Goal: Find specific page/section: Find specific page/section

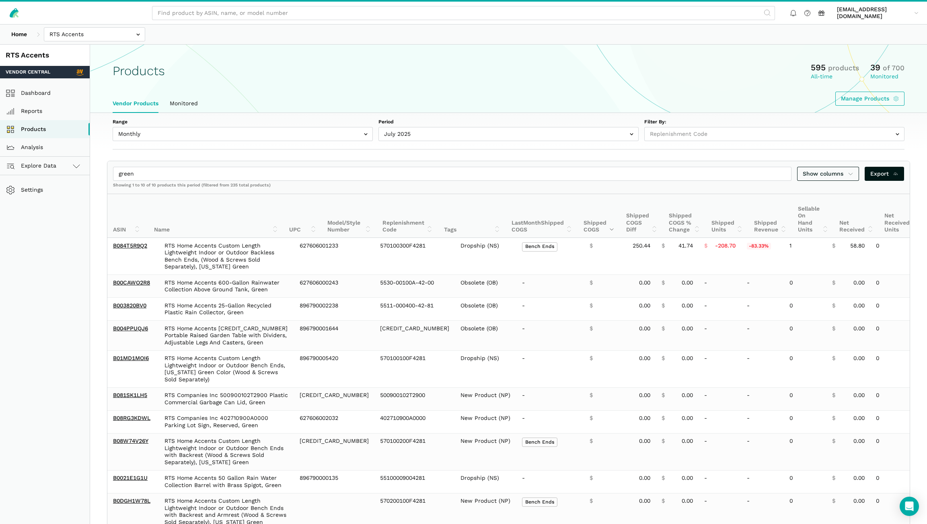
select select
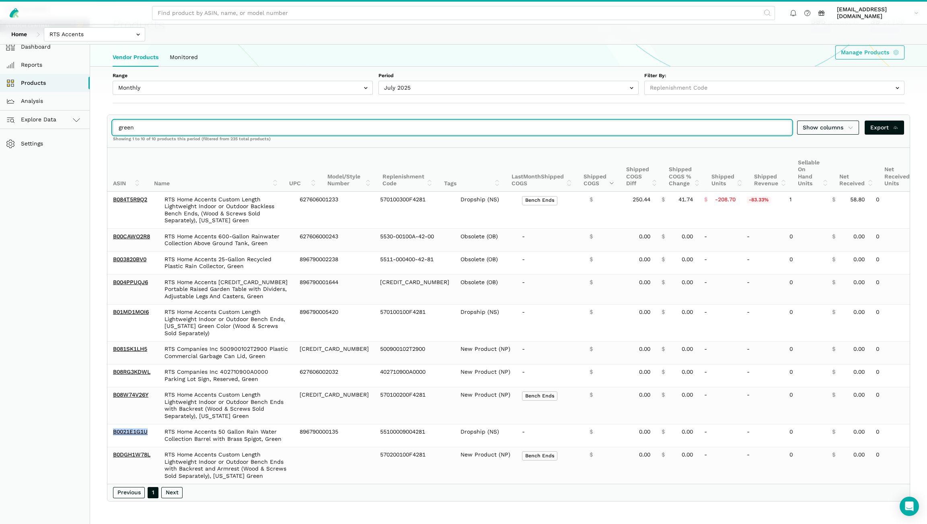
click at [780, 121] on input "green" at bounding box center [452, 128] width 678 height 14
click at [784, 121] on input "green" at bounding box center [452, 128] width 678 height 14
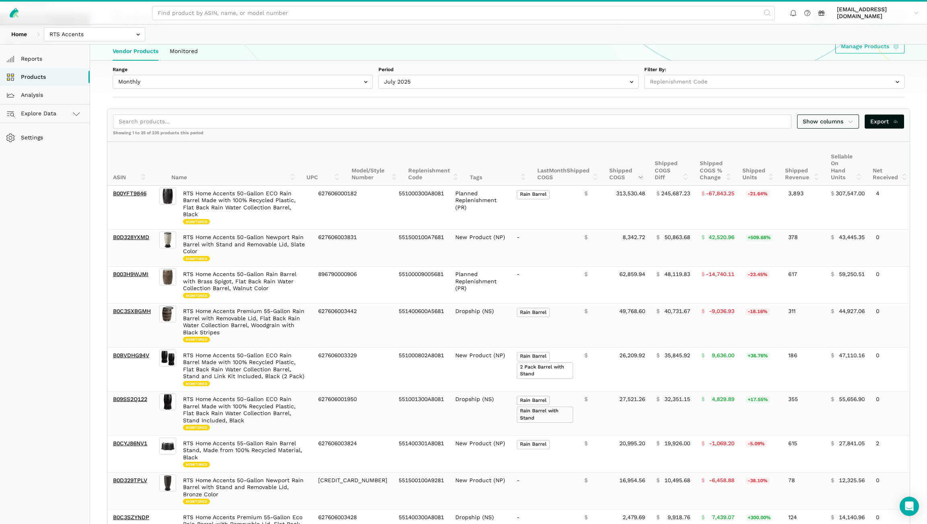
drag, startPoint x: 69, startPoint y: 198, endPoint x: 74, endPoint y: 197, distance: 5.6
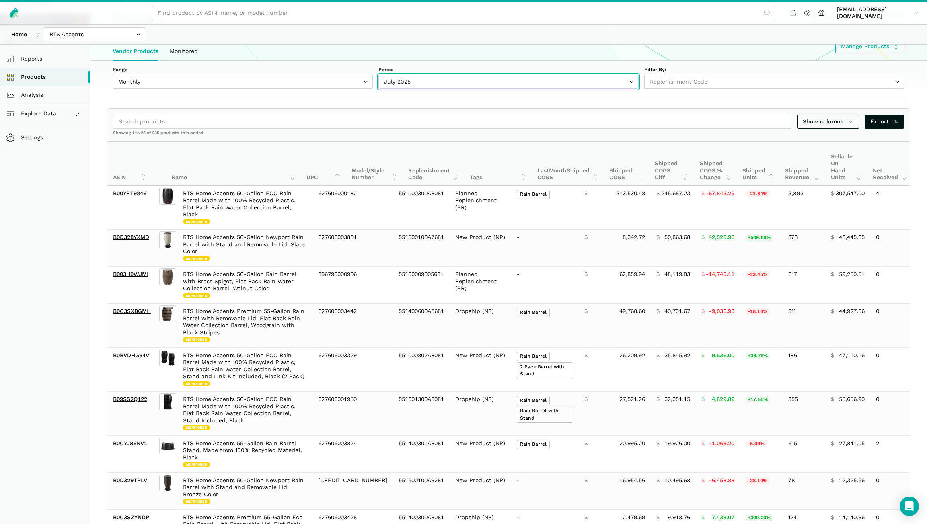
click at [435, 80] on input "text" at bounding box center [508, 82] width 260 height 14
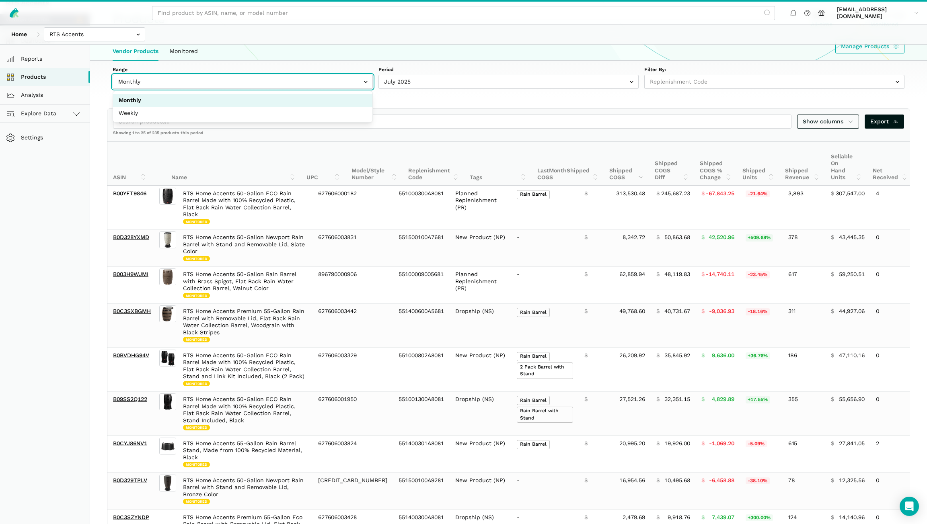
click at [315, 84] on input "text" at bounding box center [243, 82] width 260 height 14
select select "Weekly"
select select "Weekly|2025-08-17"
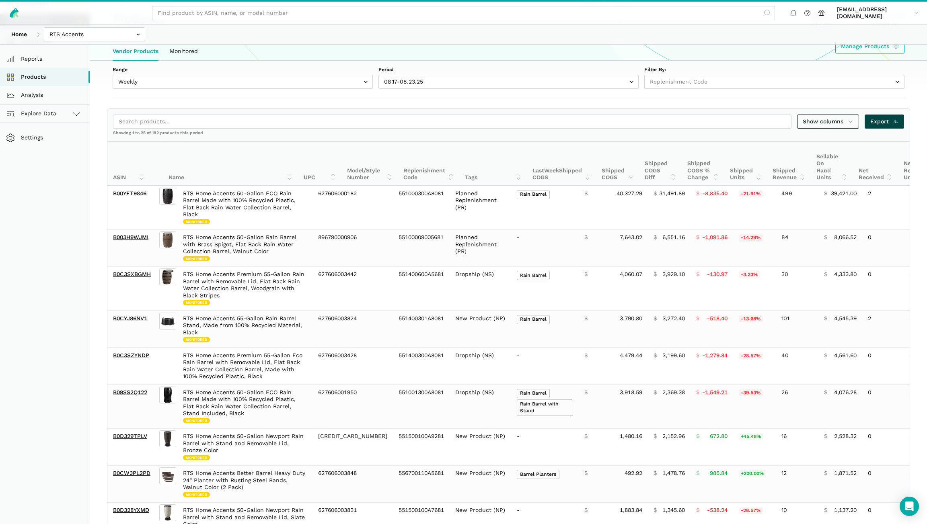
click at [893, 121] on icon at bounding box center [896, 121] width 6 height 8
click at [91, 32] on input "text" at bounding box center [94, 34] width 101 height 14
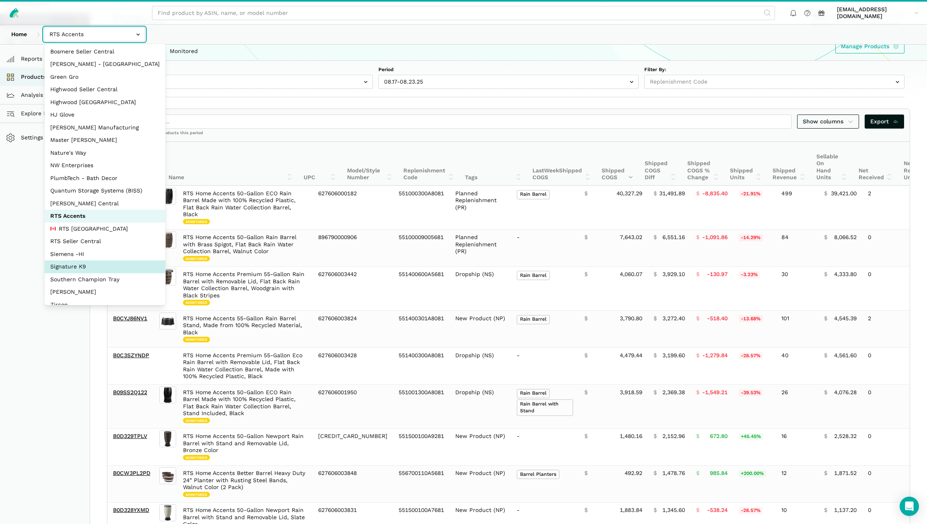
scroll to position [36, 0]
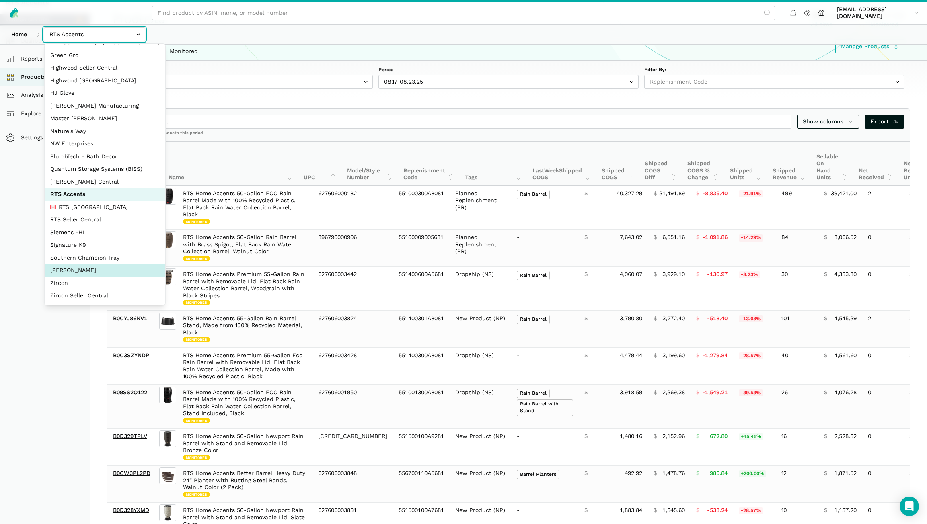
select select "5moWWUoXWPPauPLKpEqKhGJ3"
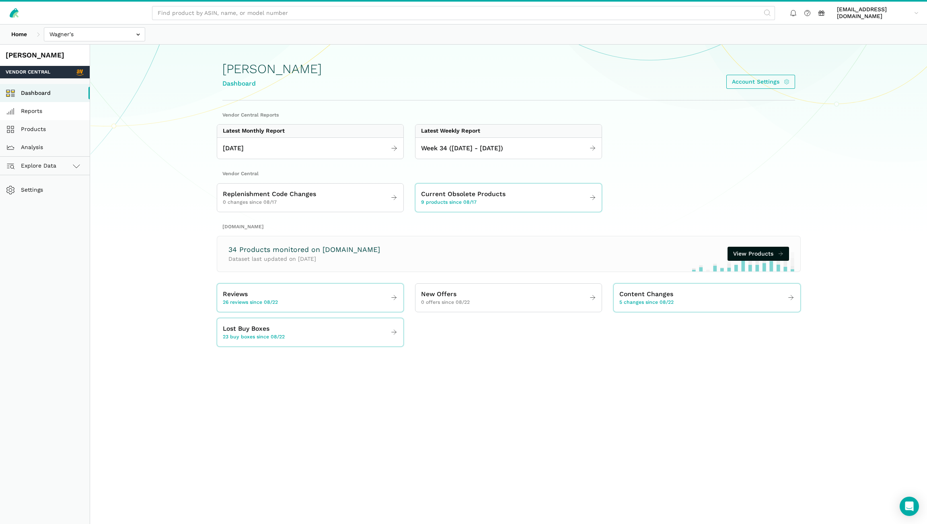
click at [40, 113] on link "Reports" at bounding box center [45, 111] width 90 height 18
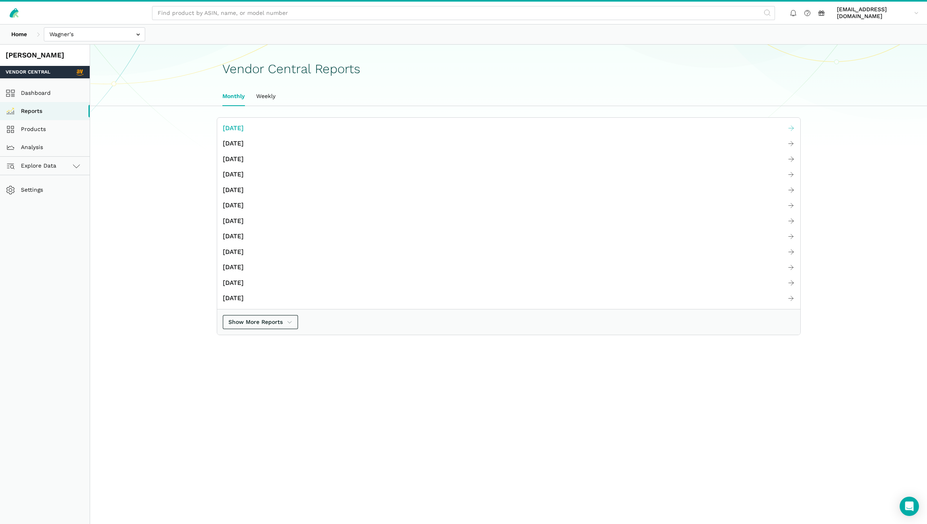
click at [244, 126] on span "[DATE]" at bounding box center [233, 128] width 21 height 10
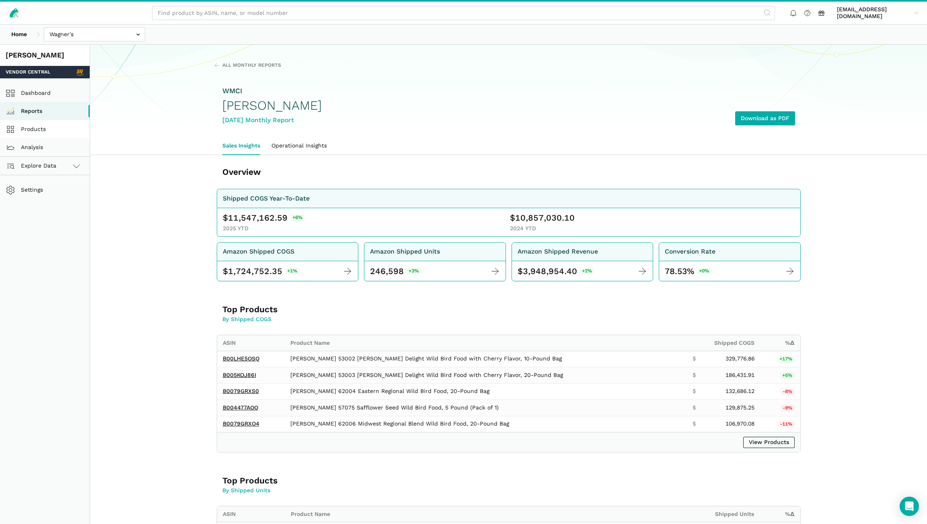
click at [25, 133] on link "Products" at bounding box center [45, 129] width 90 height 18
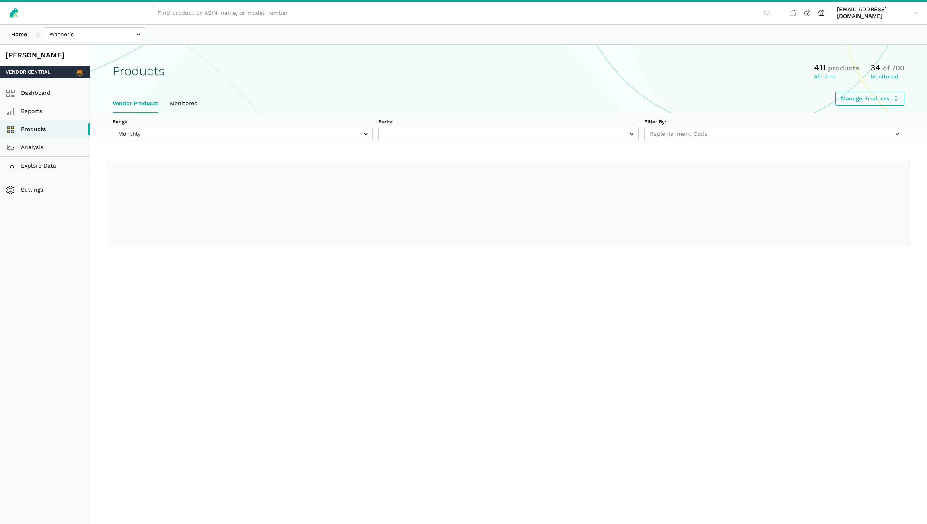
select select
select select "Monthly|2025-07-01"
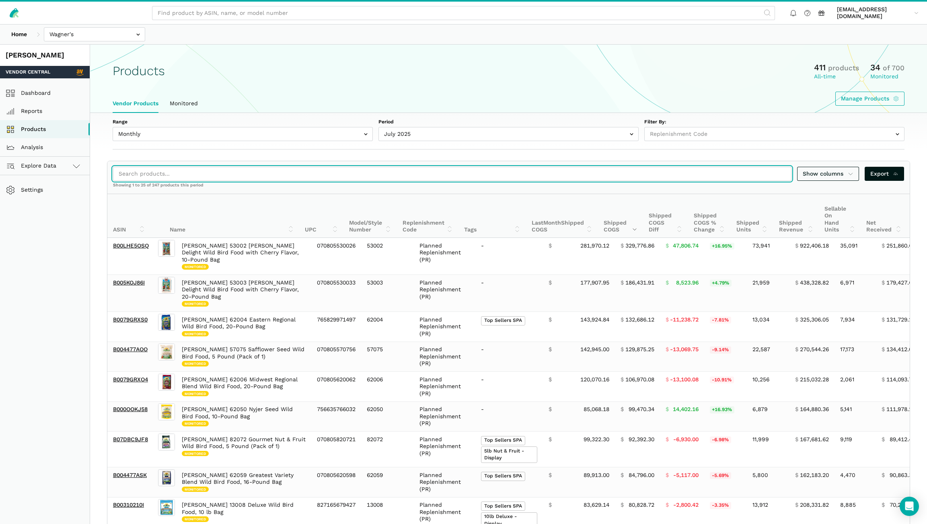
drag, startPoint x: 184, startPoint y: 170, endPoint x: 194, endPoint y: 158, distance: 16.3
click at [186, 168] on input "search" at bounding box center [452, 174] width 678 height 14
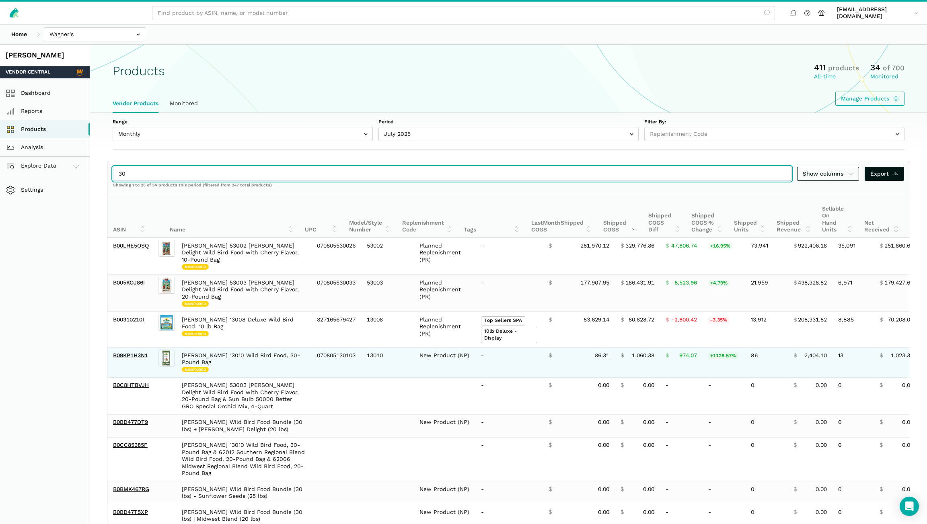
type input "30"
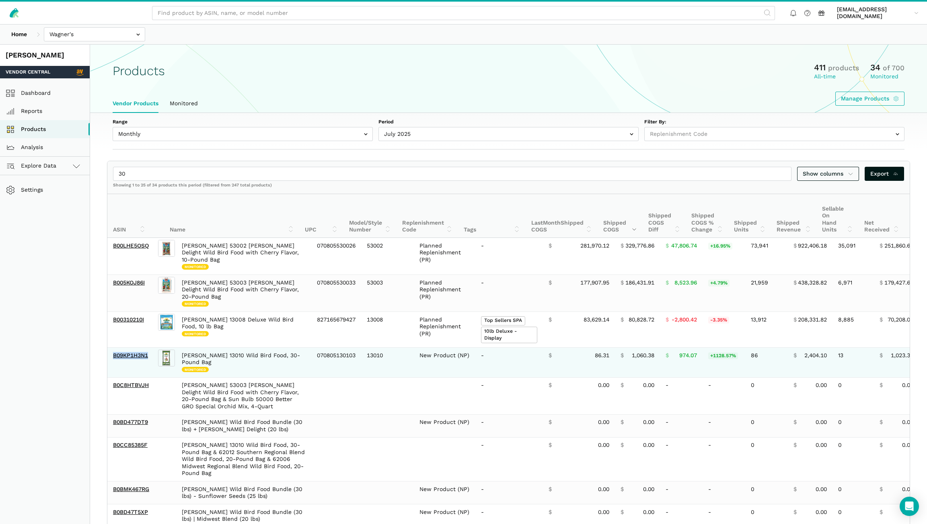
drag, startPoint x: 153, startPoint y: 348, endPoint x: 112, endPoint y: 349, distance: 41.0
click at [112, 349] on td "B09KP1H3N1" at bounding box center [131, 363] width 49 height 30
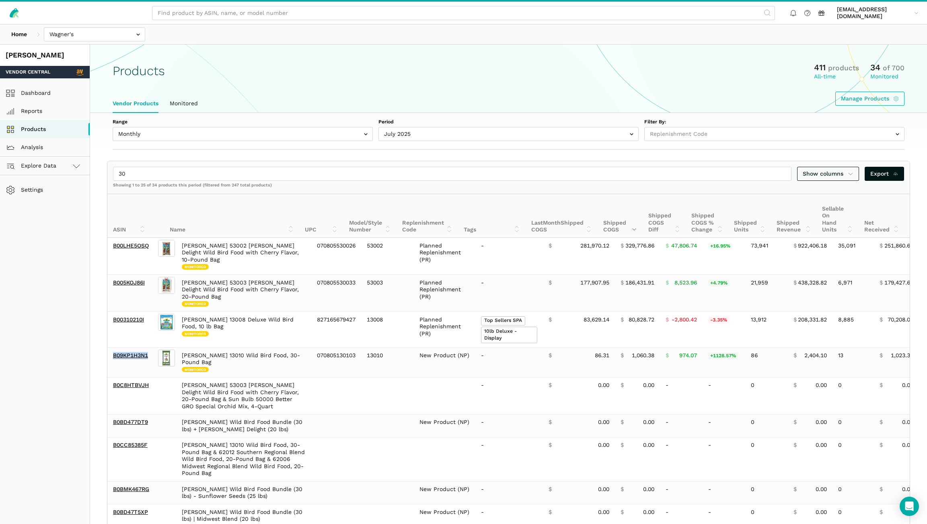
copy link "B09KP1H3N1"
click at [43, 127] on link "Products" at bounding box center [45, 129] width 90 height 18
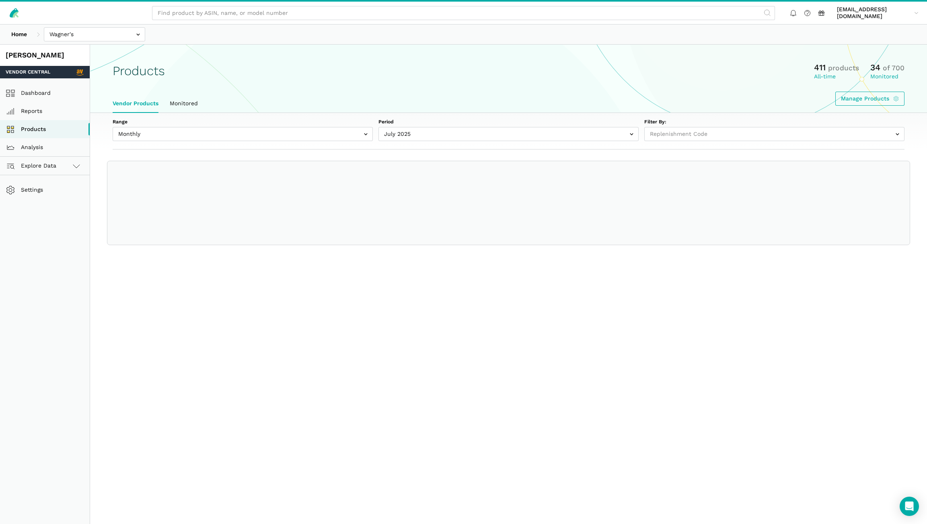
select select
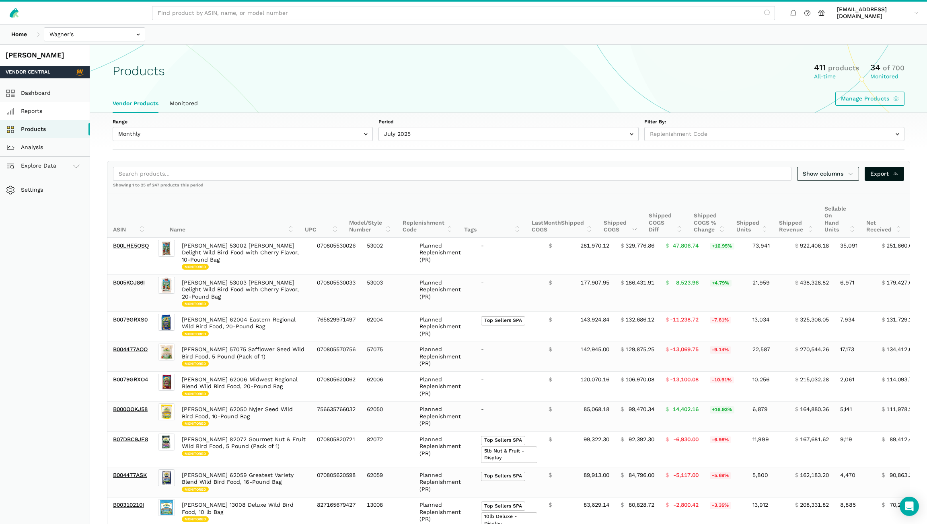
click at [52, 113] on link "Reports" at bounding box center [45, 111] width 90 height 18
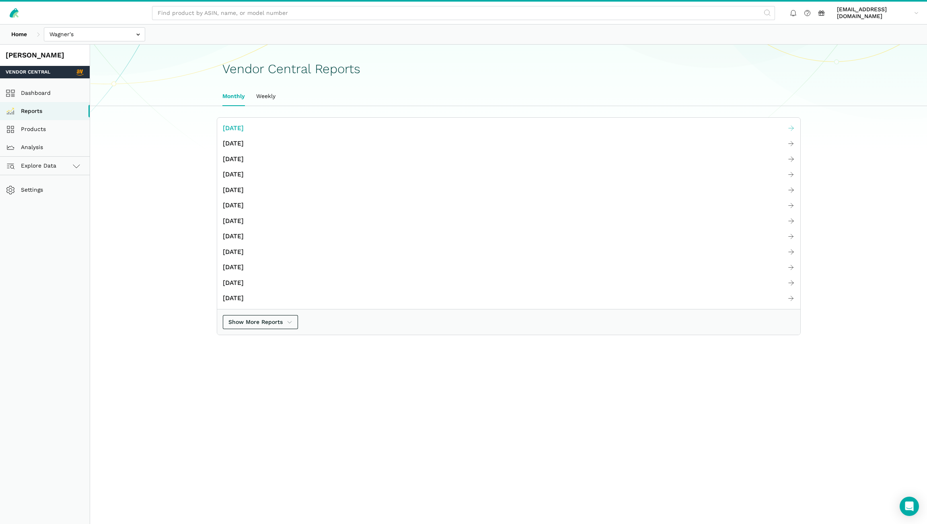
click at [244, 126] on span "[DATE]" at bounding box center [233, 128] width 21 height 10
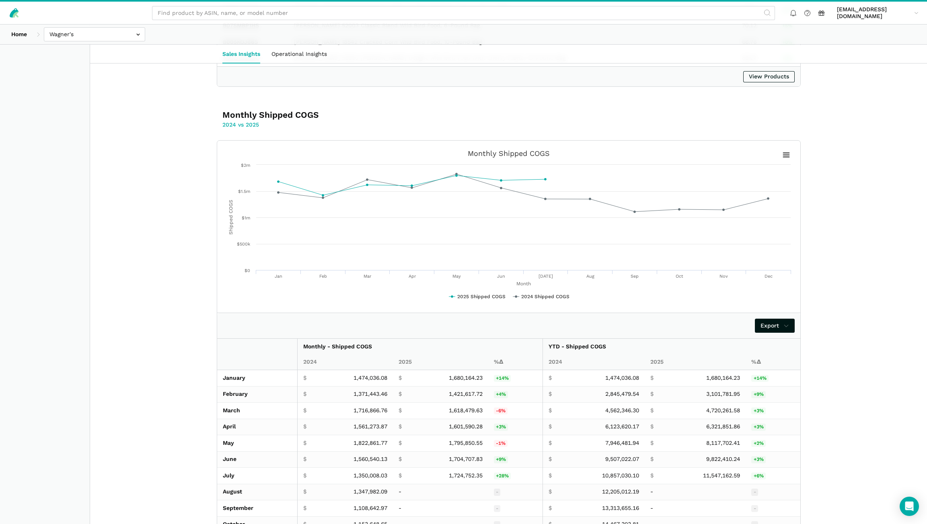
scroll to position [1126, 0]
